Goal: Task Accomplishment & Management: Complete application form

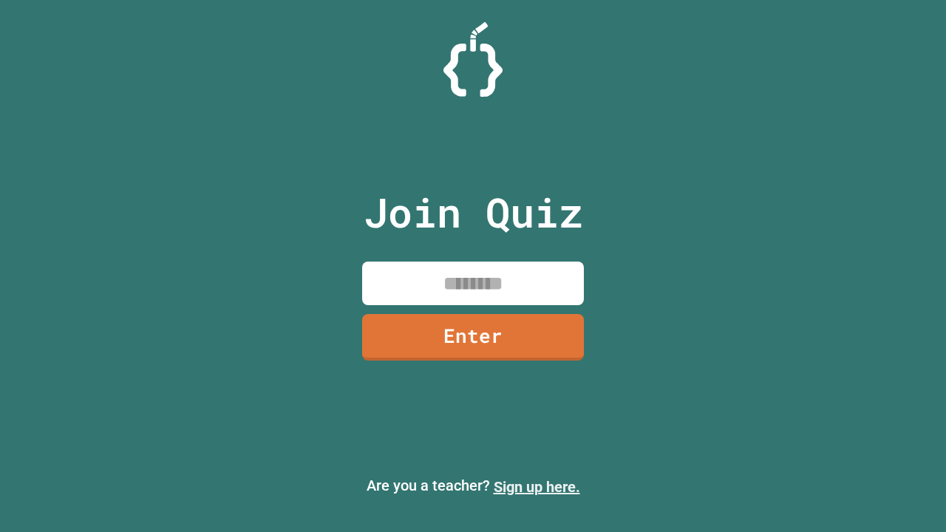
click at [536, 487] on link "Sign up here." at bounding box center [536, 487] width 86 height 18
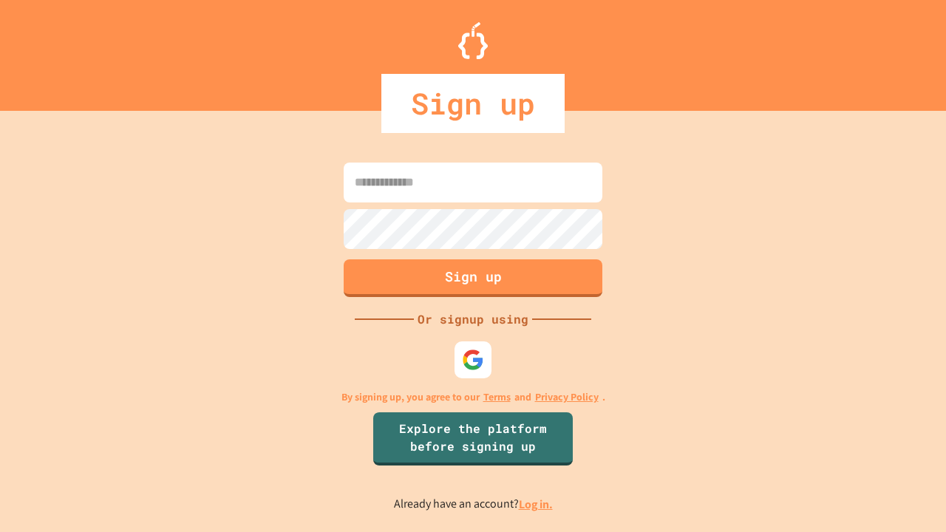
click at [536, 504] on link "Log in." at bounding box center [536, 504] width 34 height 16
